Goal: Navigation & Orientation: Find specific page/section

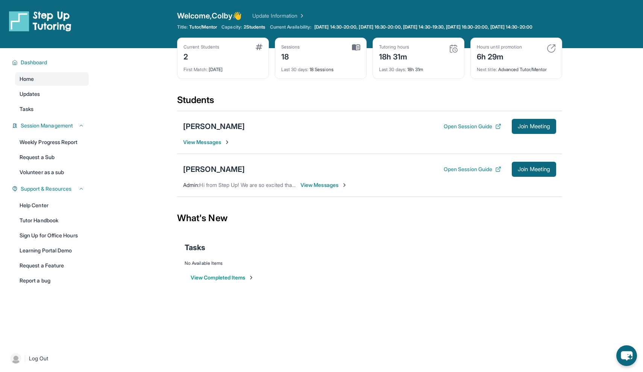
click at [302, 15] on link "Update Information" at bounding box center [278, 16] width 53 height 8
click at [231, 281] on button "View Completed Items" at bounding box center [223, 278] width 64 height 8
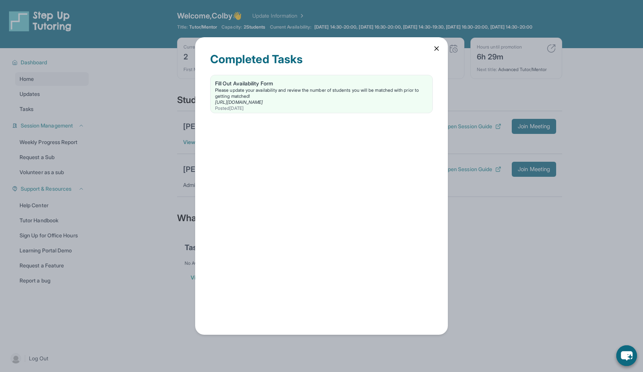
click at [440, 51] on div "Completed Tasks Fill Out Availability Form Please update your availability and …" at bounding box center [321, 185] width 253 height 297
click at [440, 50] on div "Completed Tasks Fill Out Availability Form Please update your availability and …" at bounding box center [321, 185] width 253 height 297
click at [437, 47] on icon at bounding box center [437, 49] width 8 height 8
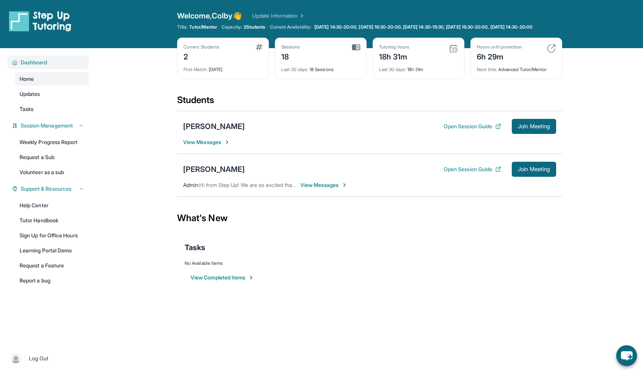
click at [33, 69] on div "Dashboard" at bounding box center [48, 63] width 81 height 14
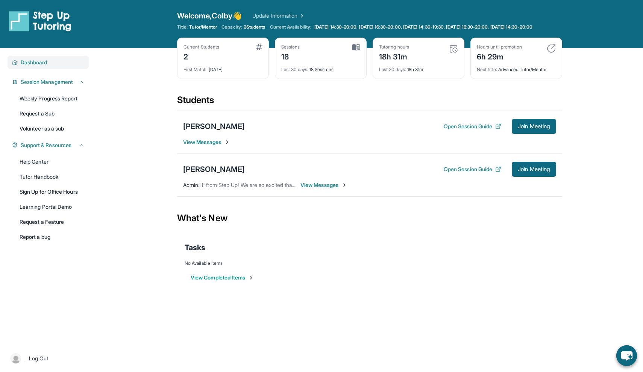
click at [33, 69] on div "Dashboard" at bounding box center [48, 63] width 81 height 14
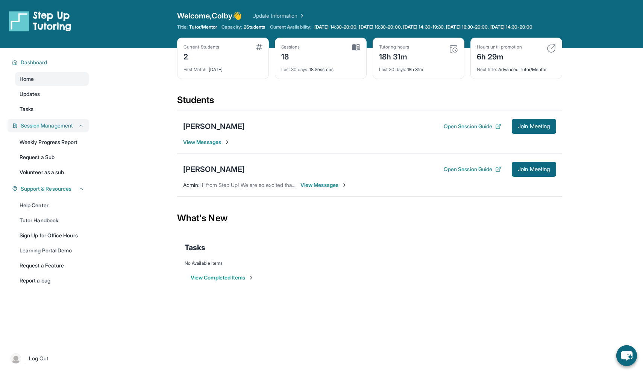
click at [63, 129] on span "Session Management" at bounding box center [47, 126] width 52 height 8
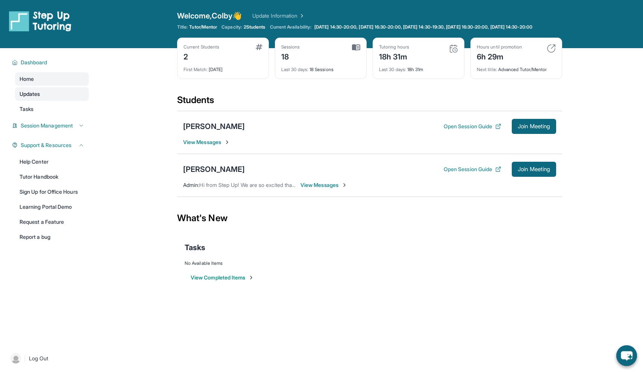
click at [48, 95] on link "Updates" at bounding box center [52, 94] width 74 height 14
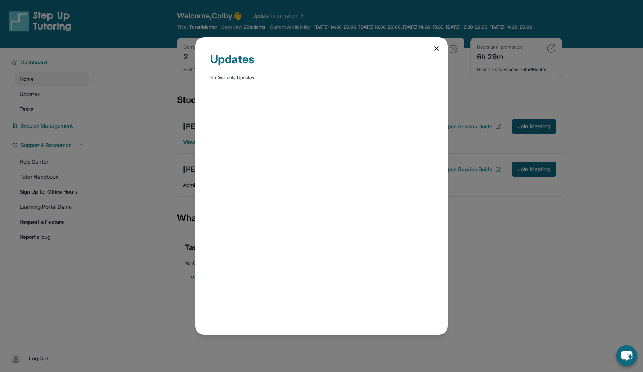
click at [432, 49] on div "Updates No Available Updates" at bounding box center [321, 185] width 253 height 297
click at [435, 46] on icon at bounding box center [437, 49] width 8 height 8
